Goal: Task Accomplishment & Management: Use online tool/utility

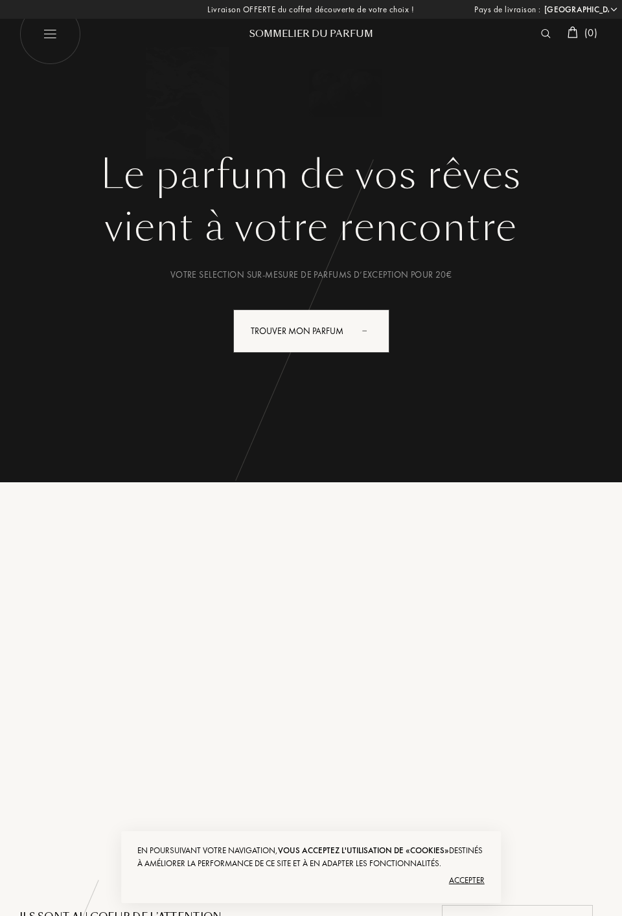
select select "FR"
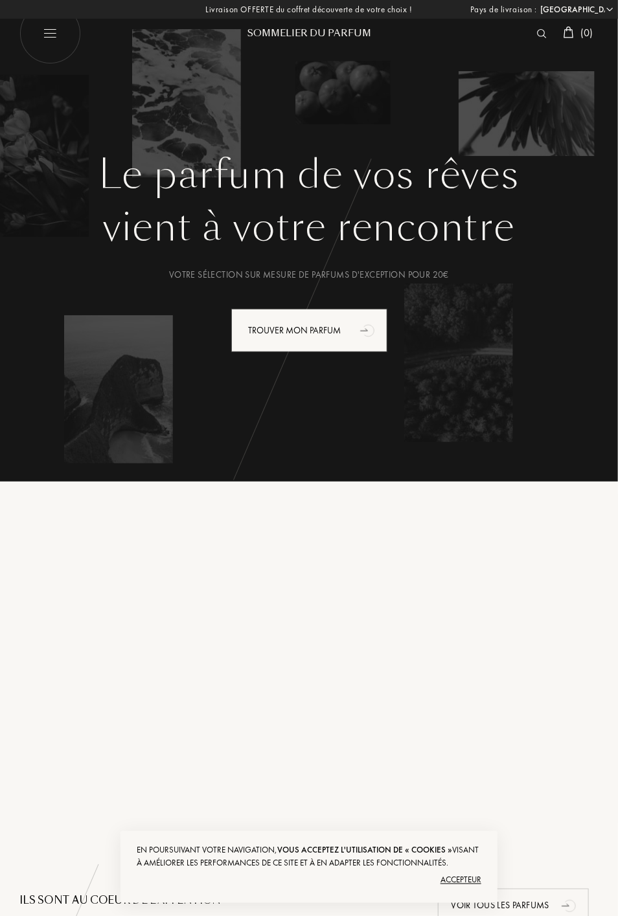
click at [339, 330] on font "Trouver mon parfum" at bounding box center [295, 330] width 93 height 12
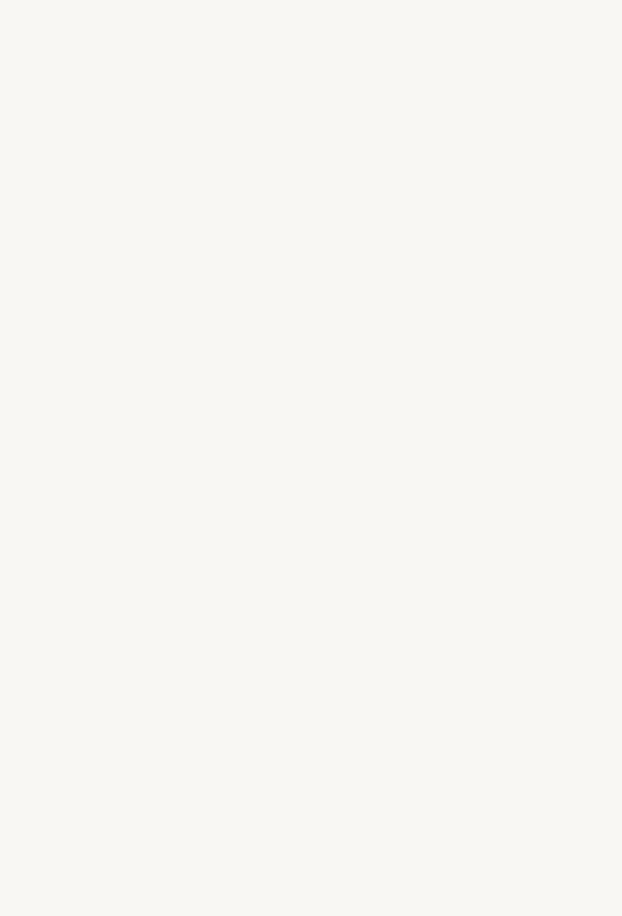
click at [367, 469] on div "s" at bounding box center [365, 484] width 14 height 49
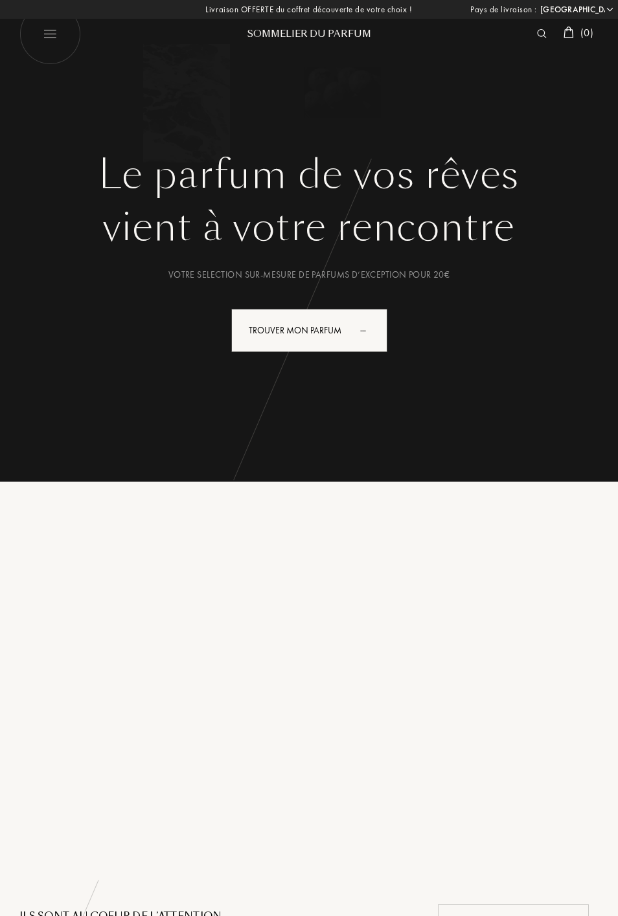
select select "FR"
